Goal: Check status: Check status

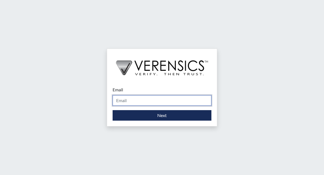
click at [143, 101] on input "Email" at bounding box center [161, 100] width 99 height 10
drag, startPoint x: 149, startPoint y: 99, endPoint x: 160, endPoint y: 100, distance: 11.3
click at [149, 99] on input "shaela.powell@gddc.ga.gov" at bounding box center [161, 100] width 99 height 10
type input "[PERSON_NAME][EMAIL_ADDRESS][PERSON_NAME][DOMAIN_NAME]"
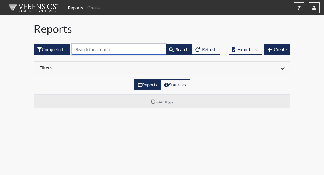
click at [91, 53] on input "text" at bounding box center [119, 49] width 94 height 10
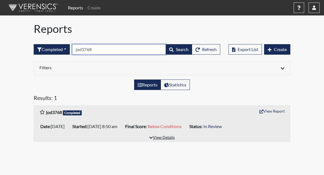
type input "jod3768"
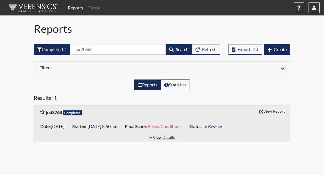
click at [172, 137] on button "View Details" at bounding box center [162, 137] width 30 height 7
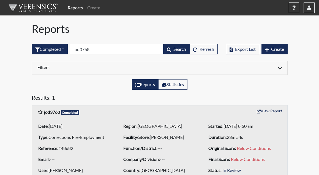
scroll to position [26, 0]
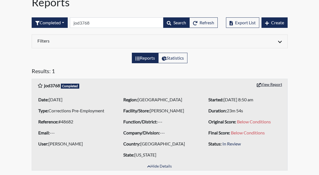
click at [284, 87] on button "View Report" at bounding box center [270, 84] width 30 height 9
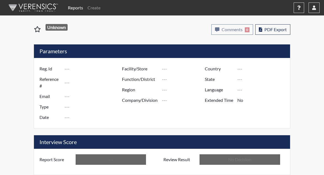
type input "jod3768"
type input "48682"
type input "---"
type input "Corrections Pre-Employment"
type input "Jul 24, 2025"
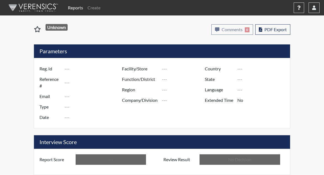
type input "[PERSON_NAME]"
type input "[GEOGRAPHIC_DATA]"
type input "[US_STATE]"
type input "English"
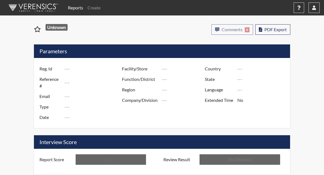
type input "Below Conditions"
type input "In Review"
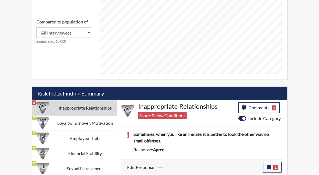
scroll to position [262, 0]
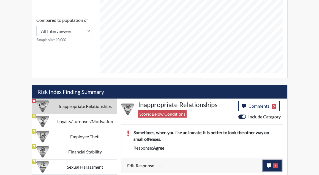
click at [275, 165] on span "1" at bounding box center [276, 165] width 5 height 5
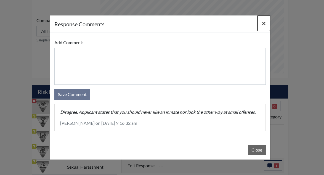
click at [263, 22] on span "×" at bounding box center [264, 23] width 4 height 8
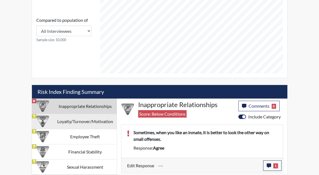
click at [77, 123] on td "Loyalty/Turnover/Motivation" at bounding box center [84, 121] width 63 height 15
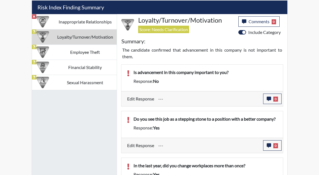
scroll to position [344, 0]
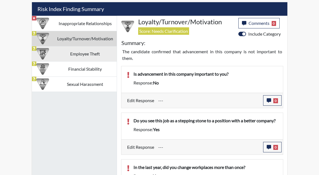
click at [71, 58] on td "Employee Theft" at bounding box center [84, 53] width 63 height 15
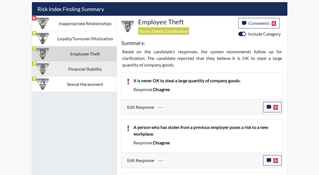
click at [76, 73] on td "Financial Stability" at bounding box center [84, 68] width 63 height 15
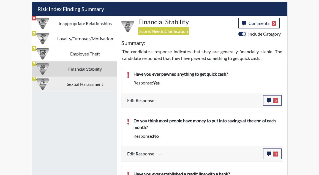
click at [79, 85] on td "Sexual Harassment" at bounding box center [84, 83] width 63 height 15
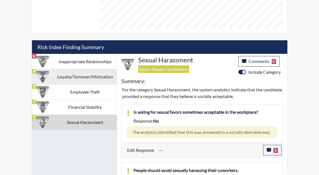
scroll to position [306, 0]
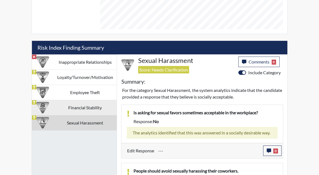
click at [88, 115] on td "Financial Stability" at bounding box center [84, 107] width 63 height 15
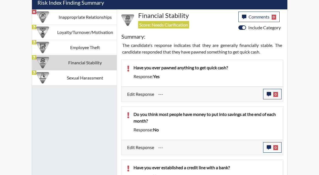
scroll to position [342, 0]
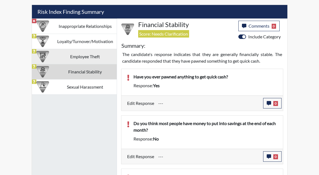
click at [87, 58] on td "Employee Theft" at bounding box center [84, 56] width 63 height 15
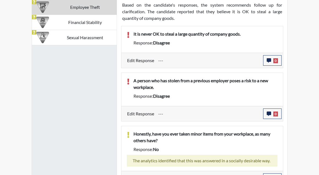
scroll to position [364, 0]
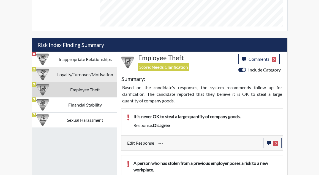
click at [100, 73] on td "Loyalty/Turnover/Motivation" at bounding box center [84, 74] width 63 height 15
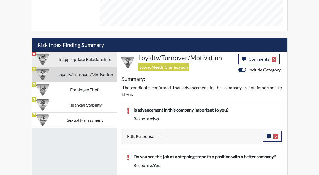
click at [102, 64] on td "Inappropriate Relationships" at bounding box center [84, 59] width 63 height 15
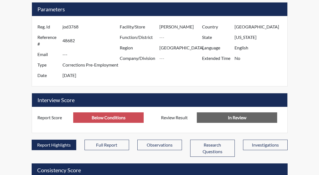
scroll to position [0, 0]
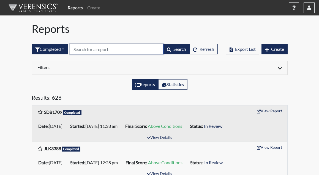
click at [116, 51] on input "text" at bounding box center [117, 49] width 94 height 10
type input "jod"
